Goal: Transaction & Acquisition: Purchase product/service

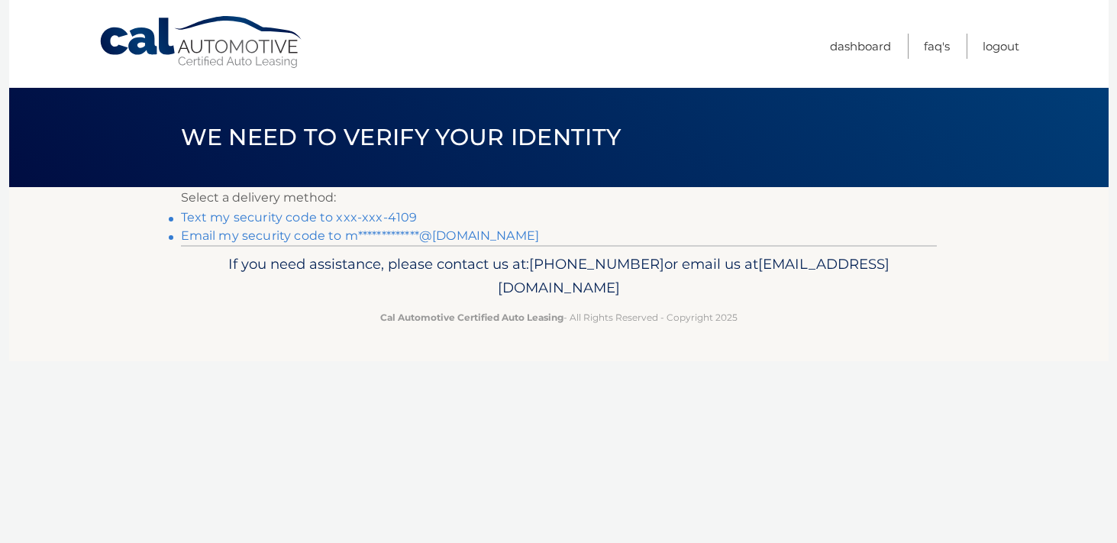
click at [401, 212] on link "Text my security code to xxx-xxx-4109" at bounding box center [299, 217] width 237 height 15
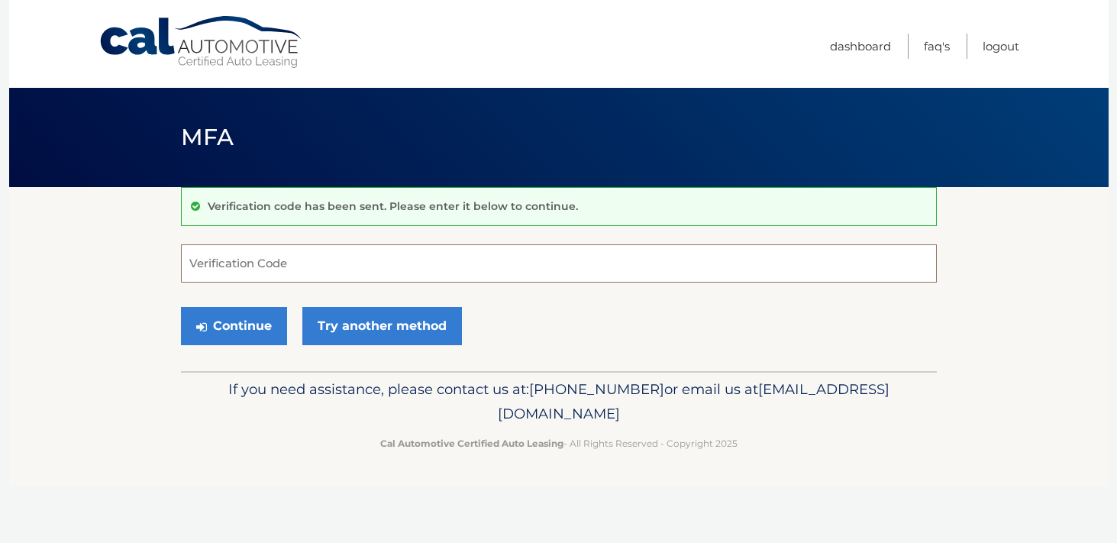
click at [378, 265] on input "Verification Code" at bounding box center [559, 263] width 756 height 38
type input "313322"
click at [244, 330] on button "Continue" at bounding box center [234, 326] width 106 height 38
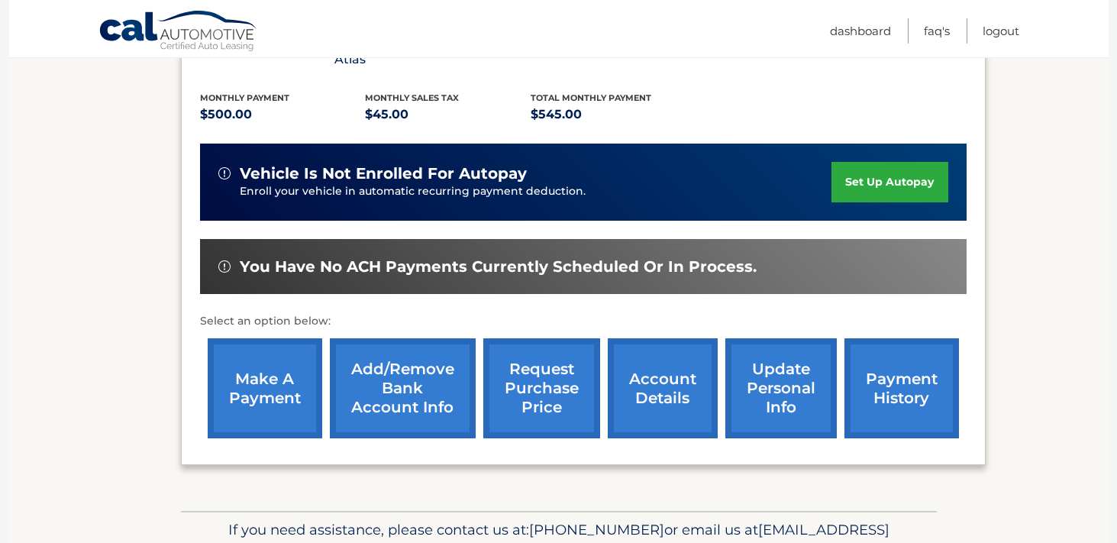
scroll to position [351, 0]
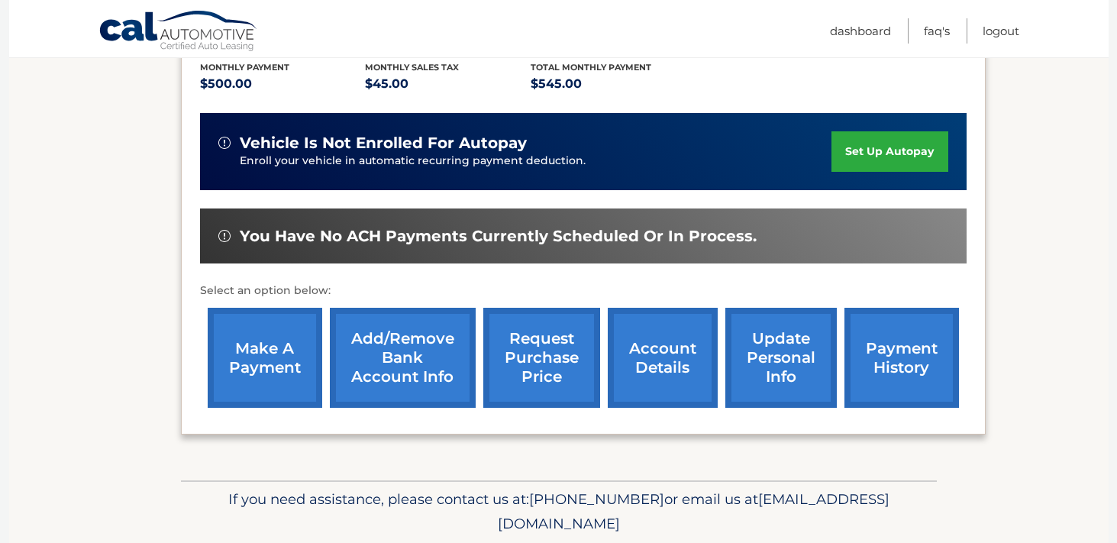
click at [247, 333] on link "make a payment" at bounding box center [265, 358] width 115 height 100
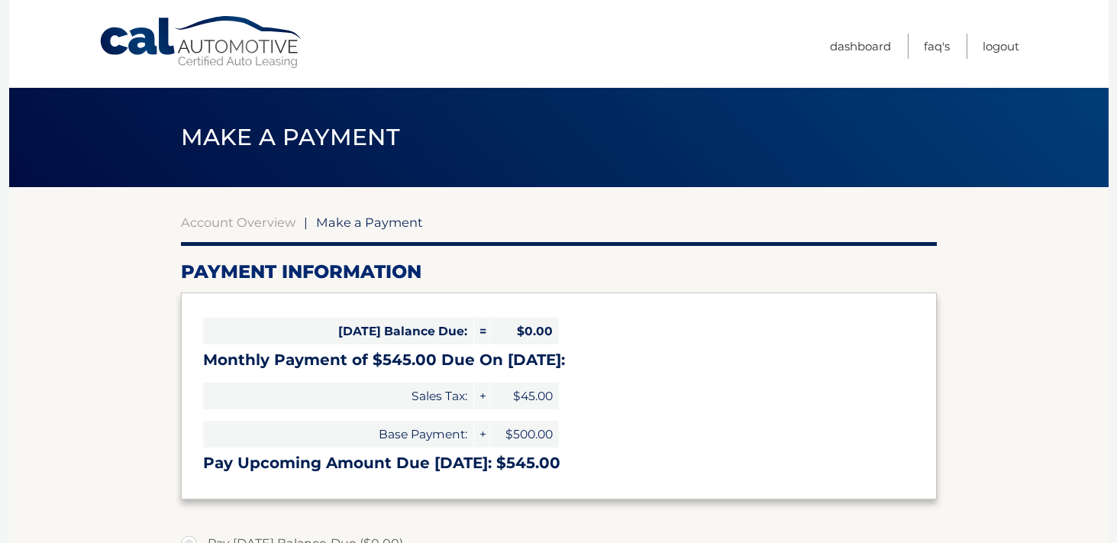
select select "NzBiNWVkYmMtOTg4Yy00YzJjLWE2ZjktOGVkNjQ5MWE0NzM5"
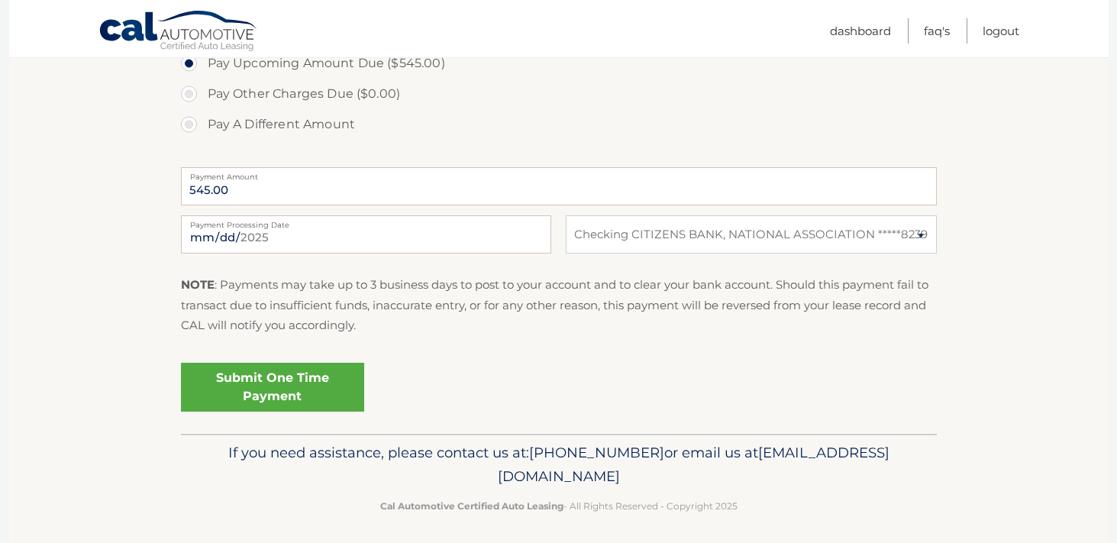
scroll to position [543, 0]
click at [271, 373] on link "Submit One Time Payment" at bounding box center [272, 385] width 183 height 49
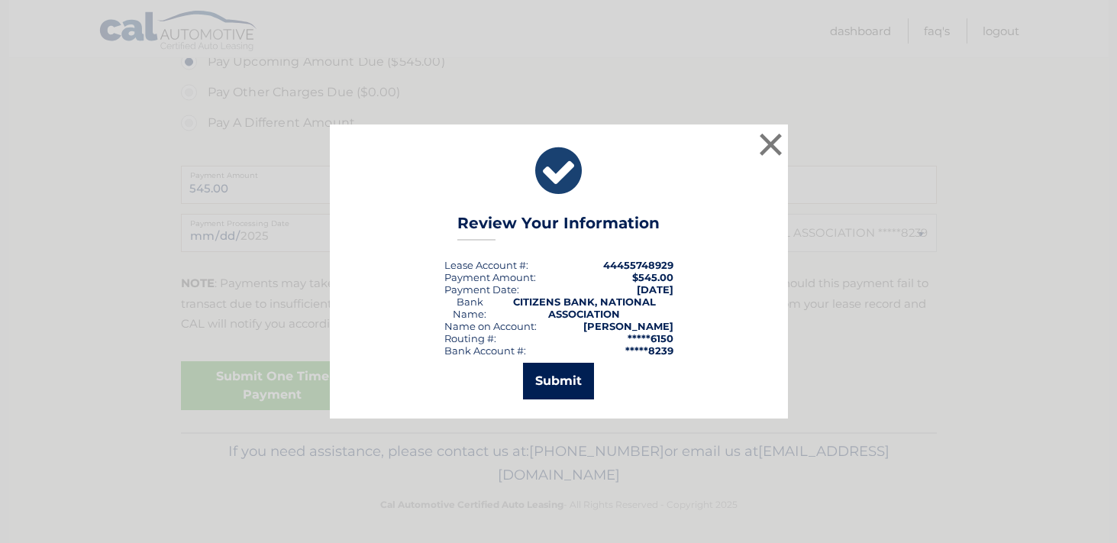
click at [546, 374] on button "Submit" at bounding box center [558, 381] width 71 height 37
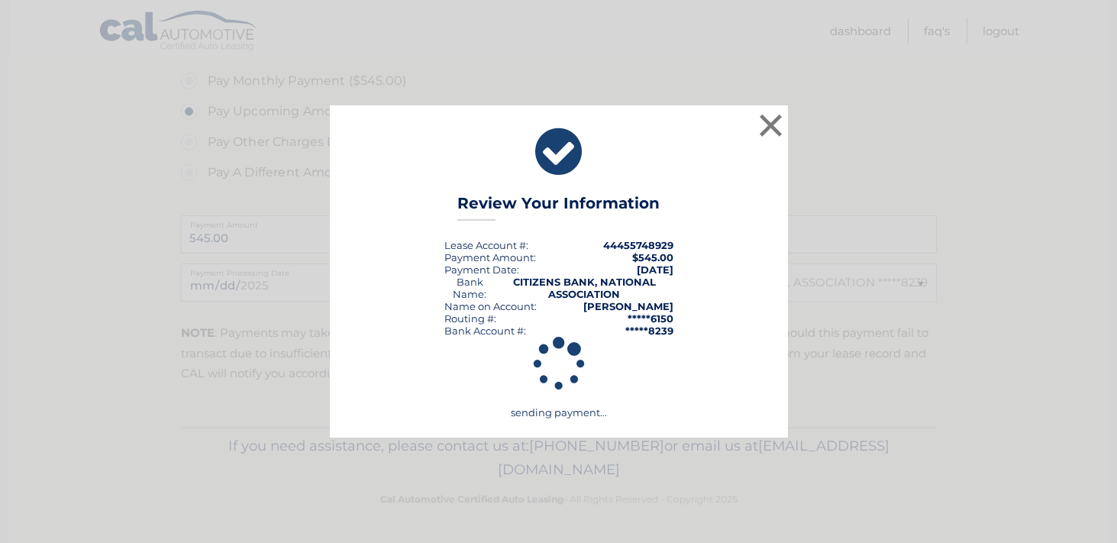
scroll to position [493, 0]
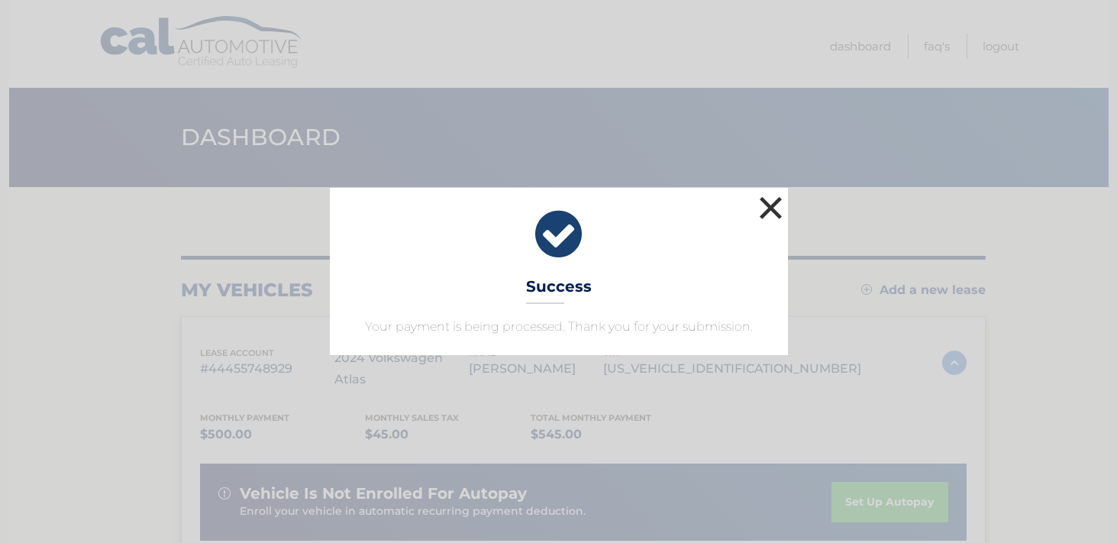
click at [770, 204] on button "×" at bounding box center [771, 207] width 31 height 31
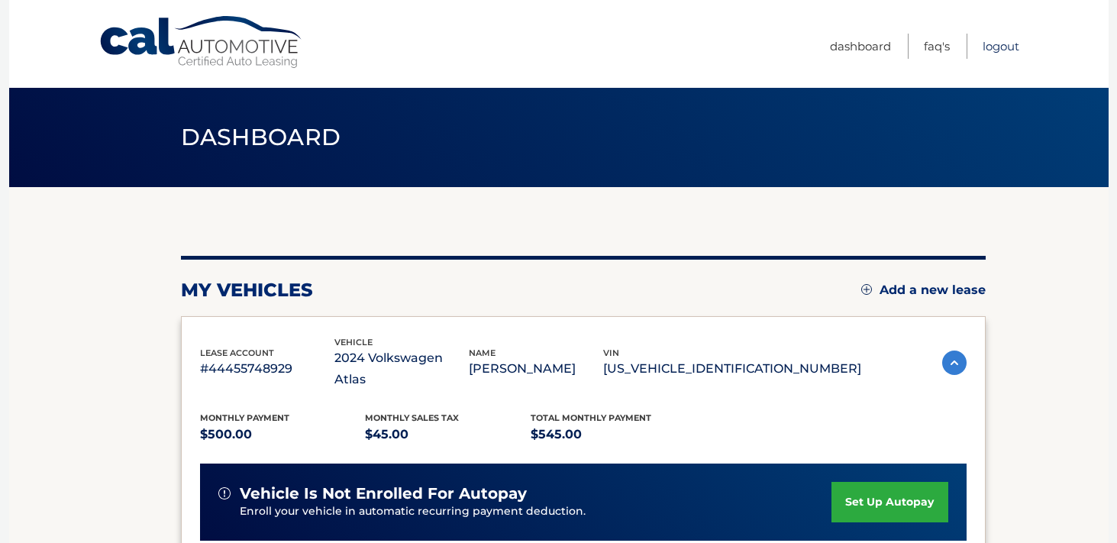
click at [1003, 40] on link "Logout" at bounding box center [1001, 46] width 37 height 25
